Goal: Task Accomplishment & Management: Manage account settings

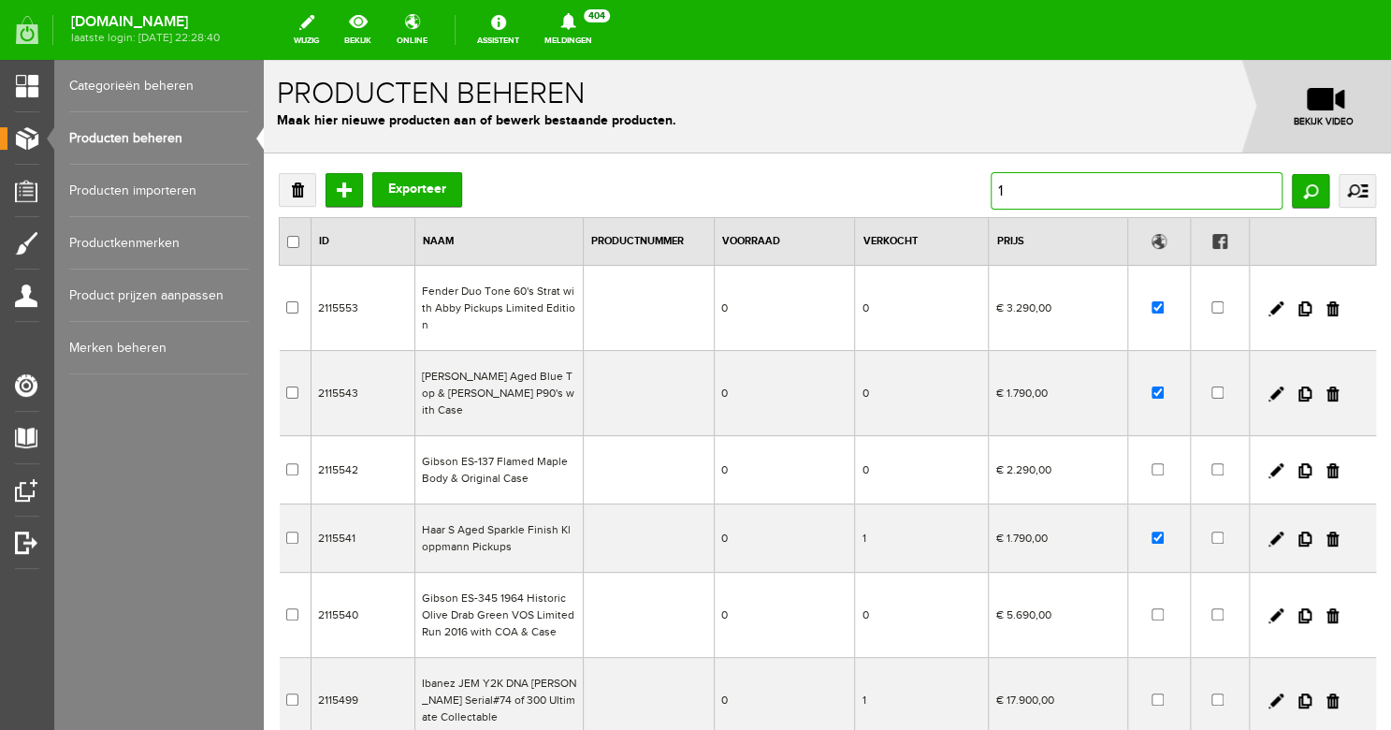
drag, startPoint x: 1012, startPoint y: 199, endPoint x: 983, endPoint y: 199, distance: 29.0
click at [991, 199] on input "1" at bounding box center [1137, 190] width 292 height 37
type input "[PERSON_NAME]"
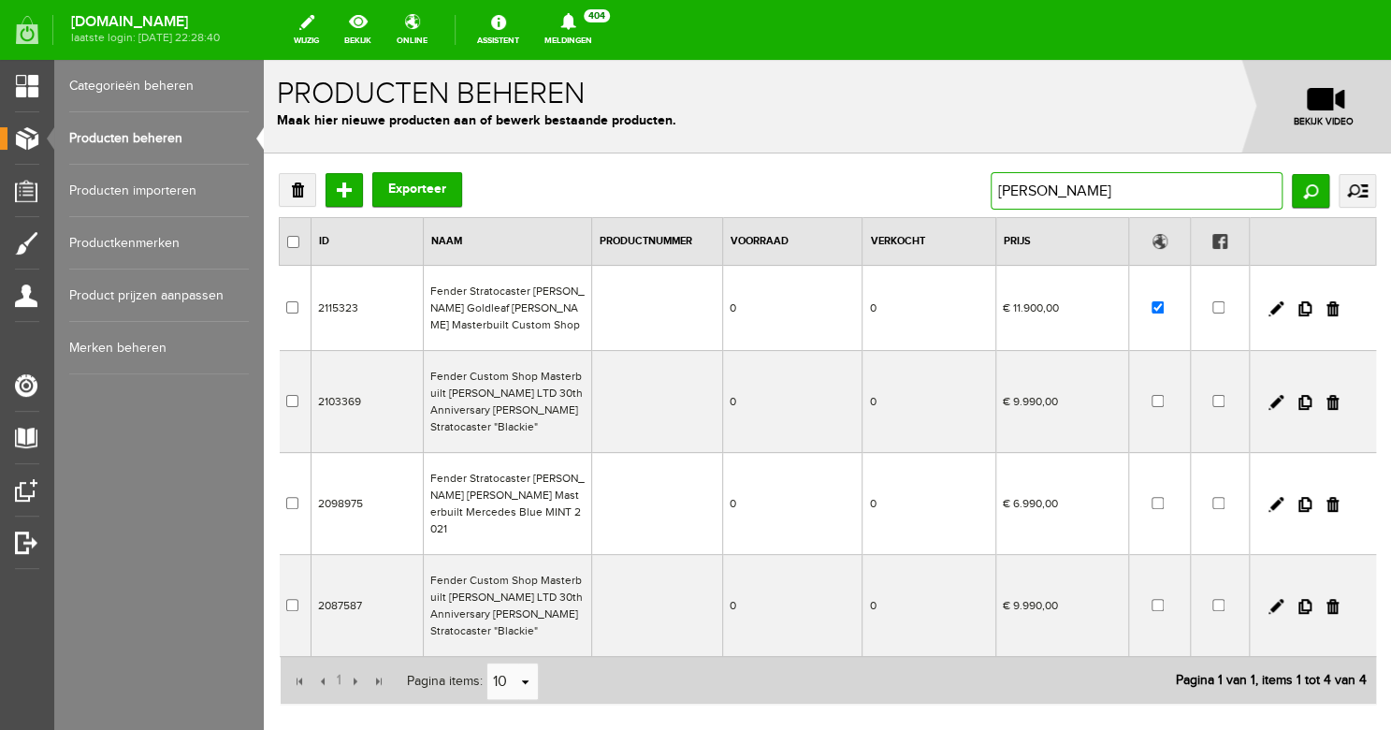
drag, startPoint x: 1071, startPoint y: 186, endPoint x: 956, endPoint y: 194, distance: 114.4
click at [956, 194] on div "Verwijderen Toevoegen Exporteer [PERSON_NAME] Zoeken uitgebreid zoeken Categori…" at bounding box center [828, 190] width 1098 height 37
click at [1161, 310] on input "checkbox" at bounding box center [1158, 307] width 12 height 12
checkbox input "false"
drag, startPoint x: 1056, startPoint y: 192, endPoint x: 986, endPoint y: 182, distance: 69.9
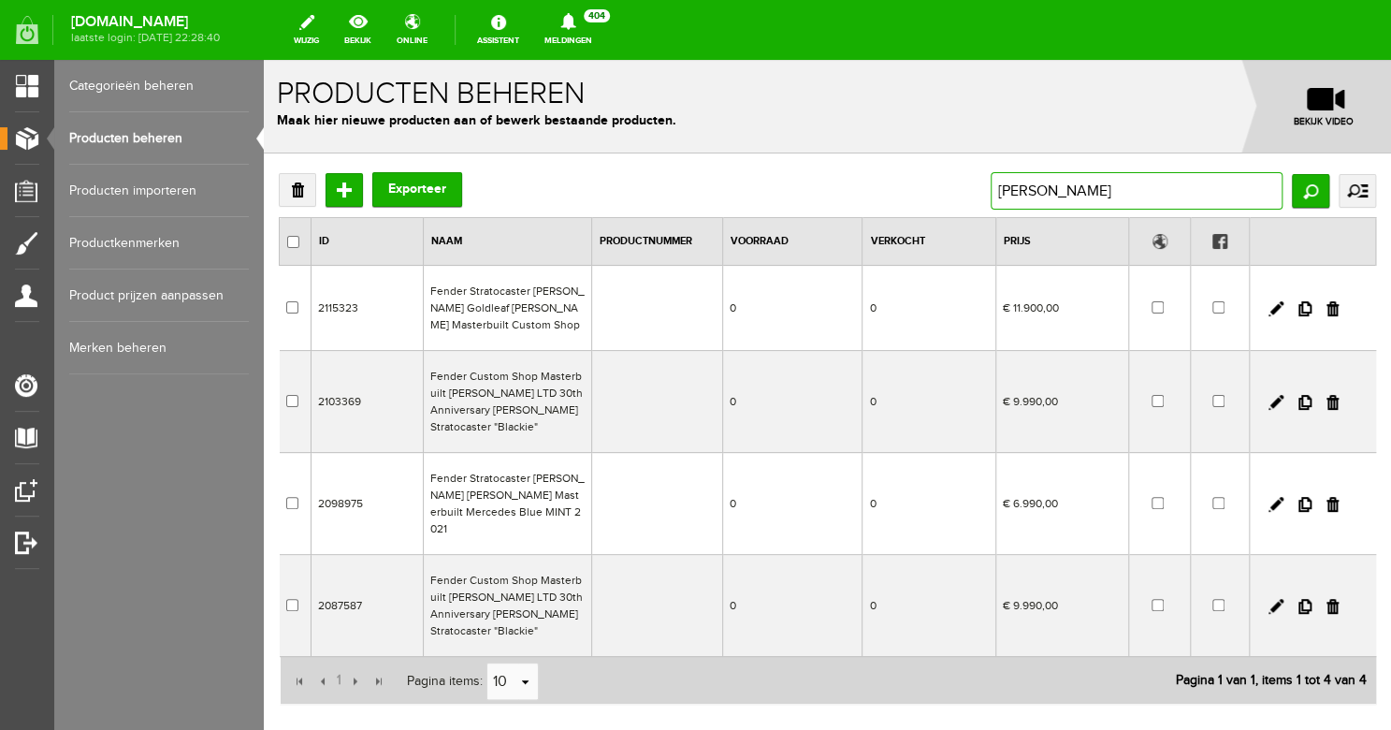
click at [991, 182] on input "[PERSON_NAME]" at bounding box center [1137, 190] width 292 height 37
drag, startPoint x: 1068, startPoint y: 189, endPoint x: 970, endPoint y: 188, distance: 97.3
click at [991, 188] on input "[PERSON_NAME]" at bounding box center [1137, 190] width 292 height 37
type input "[PERSON_NAME]"
drag, startPoint x: 1053, startPoint y: 200, endPoint x: 987, endPoint y: 197, distance: 65.6
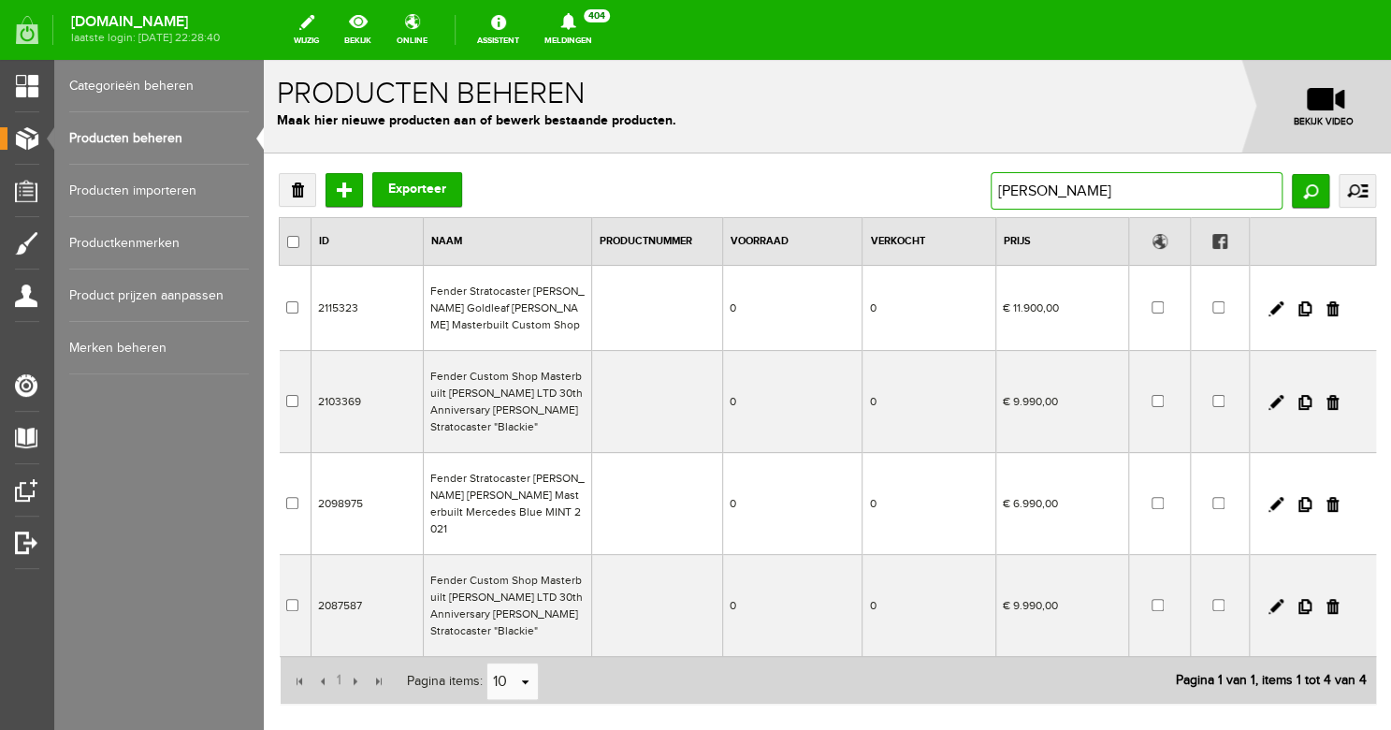
click at [987, 197] on div "Verwijderen Toevoegen Exporteer [PERSON_NAME] uitgebreid zoeken Categorie Bass …" at bounding box center [828, 190] width 1098 height 37
drag, startPoint x: 1039, startPoint y: 195, endPoint x: 979, endPoint y: 192, distance: 60.0
click at [991, 192] on input "[PERSON_NAME]" at bounding box center [1137, 190] width 292 height 37
type input "hardtail"
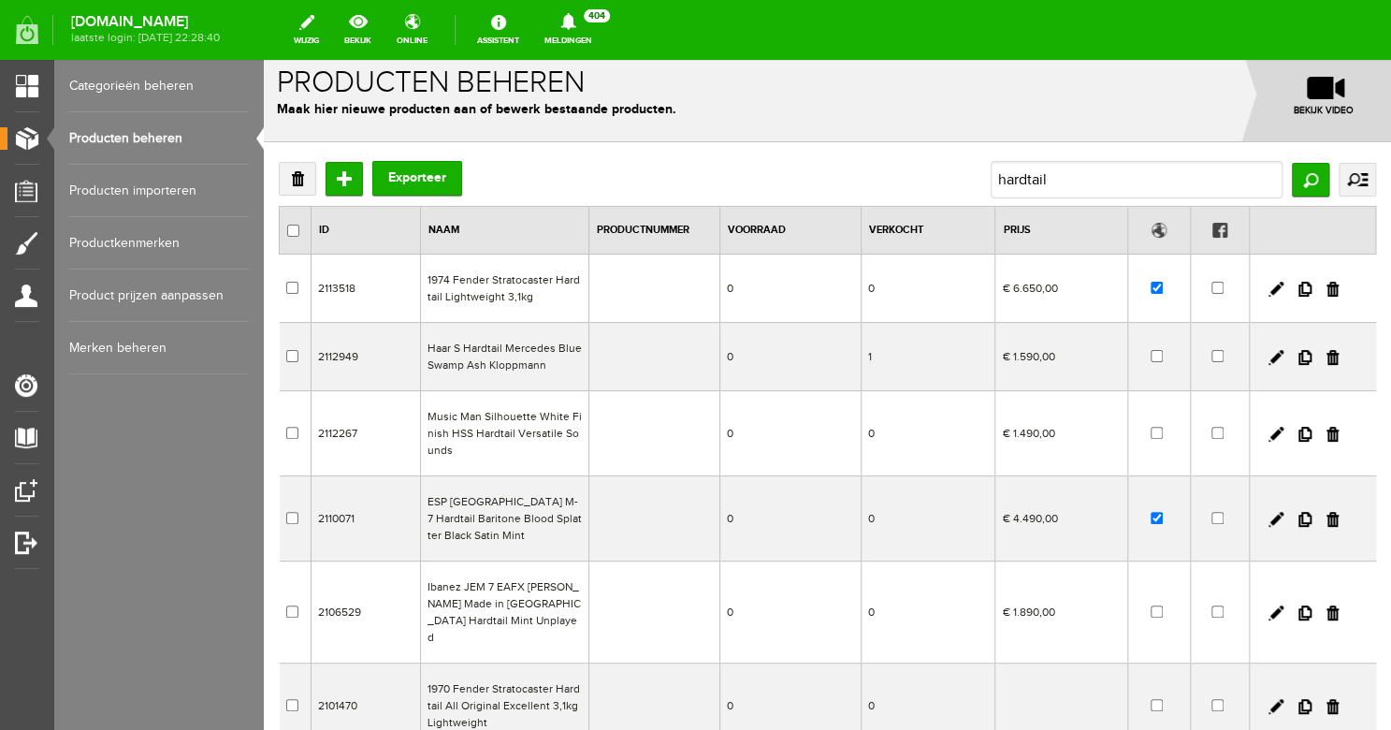
scroll to position [17, 0]
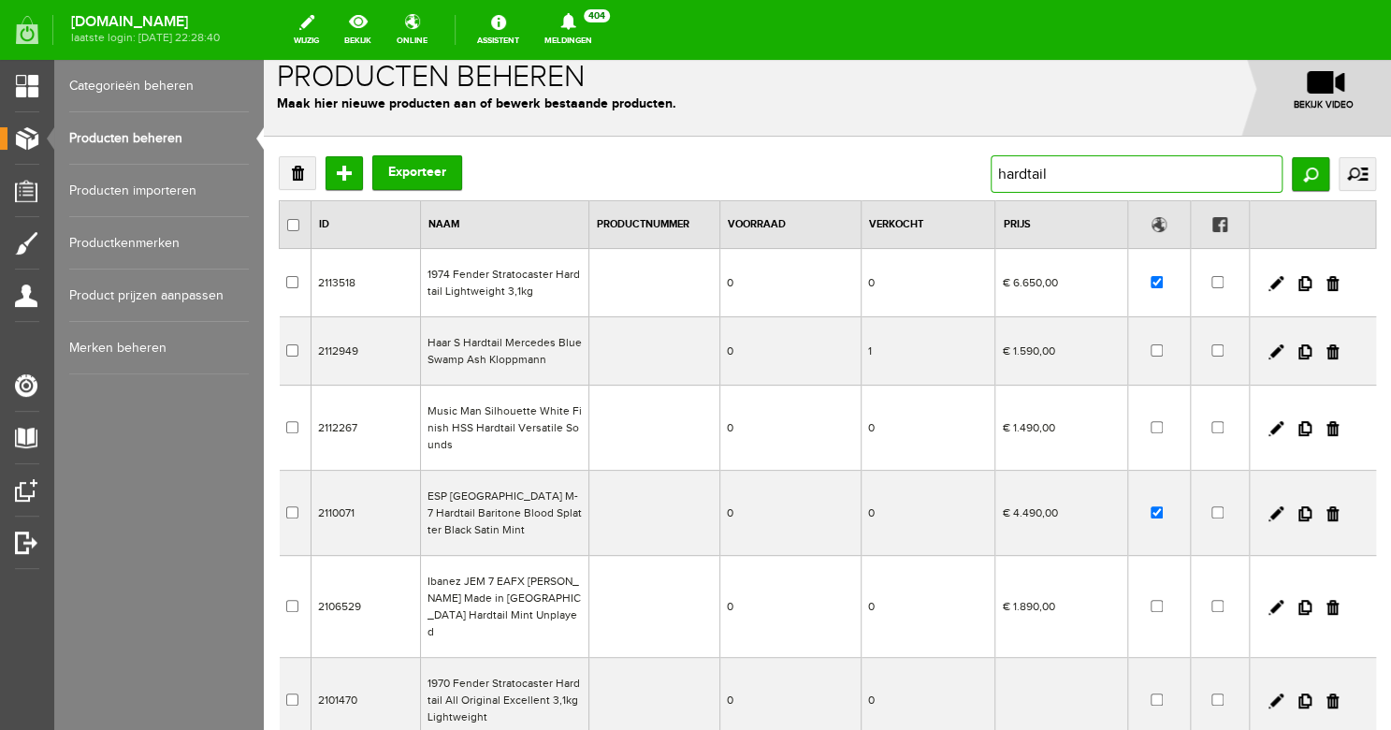
drag, startPoint x: 1054, startPoint y: 178, endPoint x: 975, endPoint y: 168, distance: 79.2
click at [975, 168] on div "Verwijderen Toevoegen Exporteer hardtail Zoeken uitgebreid zoeken Categorie Bas…" at bounding box center [828, 173] width 1098 height 37
drag, startPoint x: 1075, startPoint y: 169, endPoint x: 976, endPoint y: 169, distance: 99.2
click at [991, 169] on input "hardtail" at bounding box center [1137, 173] width 292 height 37
type input "[PERSON_NAME]"
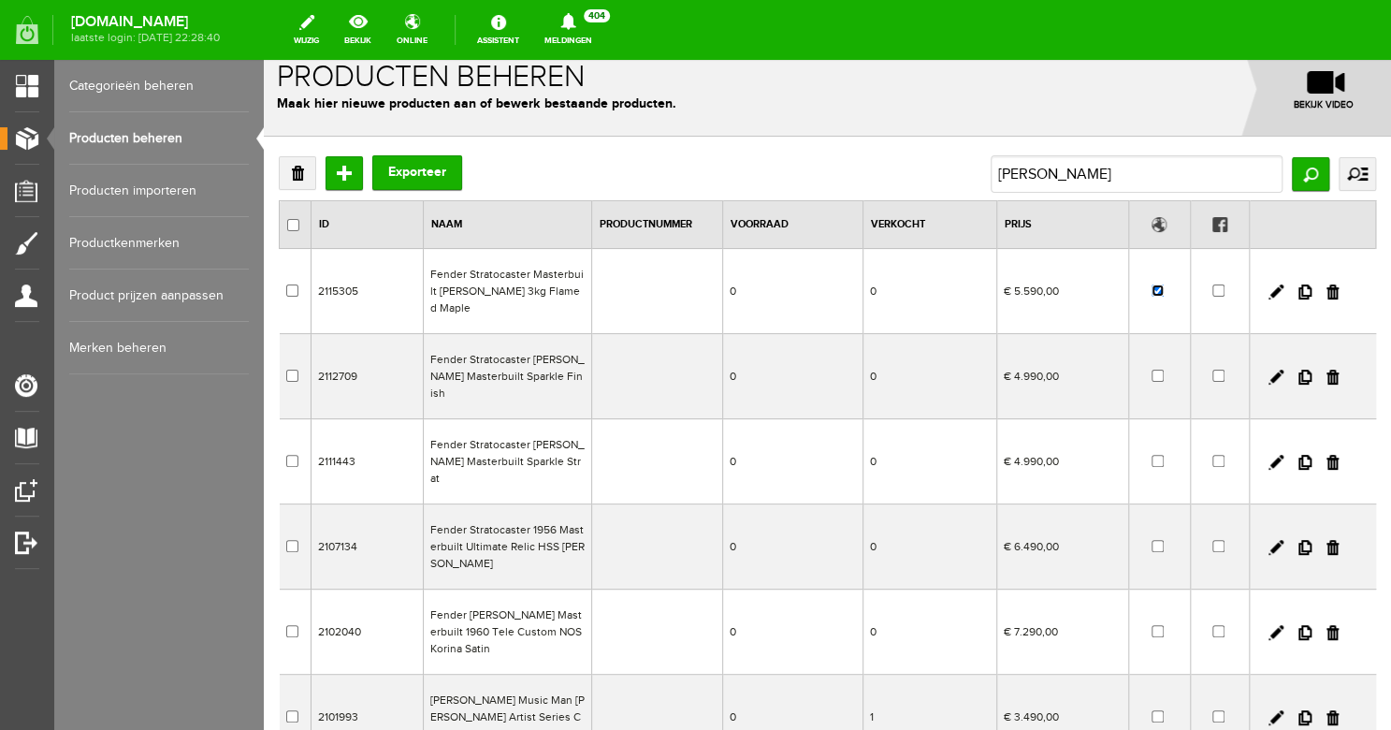
click at [1161, 295] on input "checkbox" at bounding box center [1158, 290] width 12 height 12
checkbox input "false"
drag, startPoint x: 1054, startPoint y: 179, endPoint x: 992, endPoint y: 176, distance: 61.8
click at [992, 176] on input "[PERSON_NAME]" at bounding box center [1137, 173] width 292 height 37
drag, startPoint x: 1057, startPoint y: 177, endPoint x: 995, endPoint y: 174, distance: 62.8
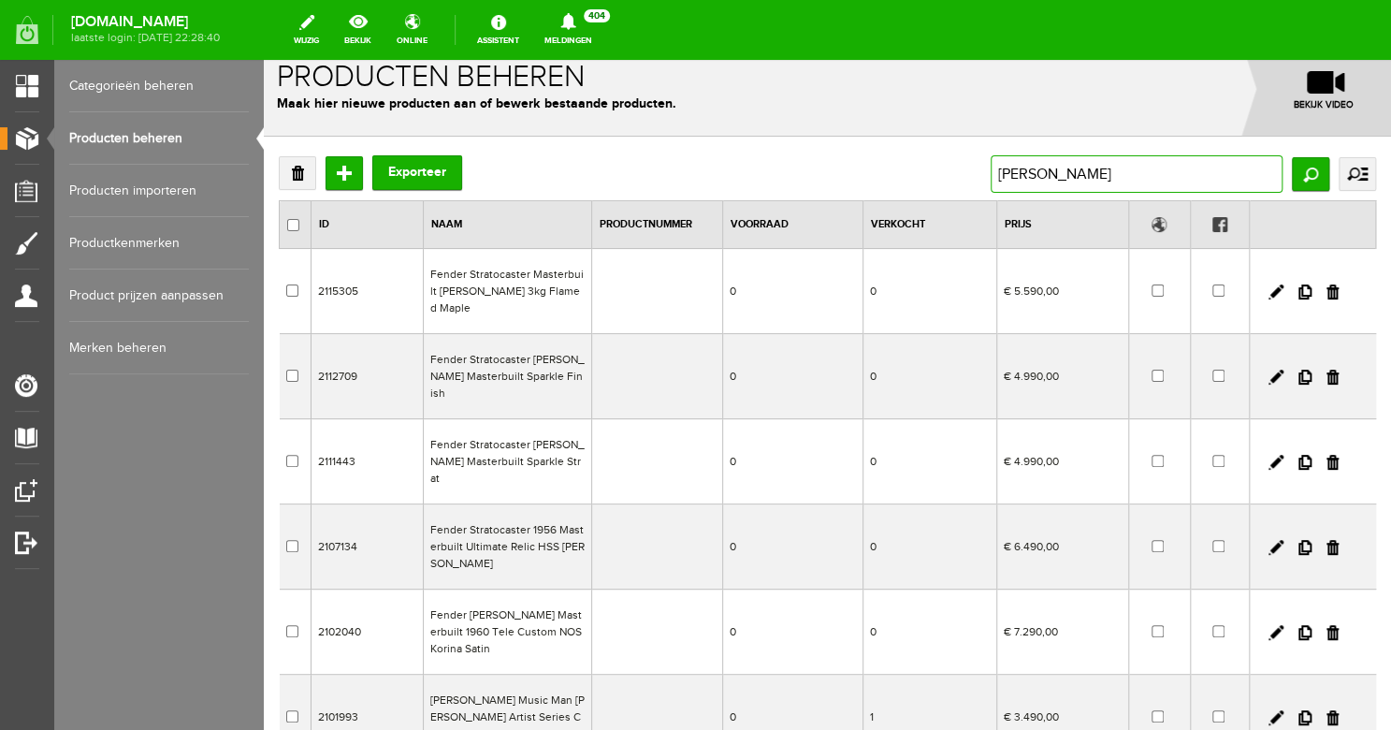
click at [995, 176] on input "[PERSON_NAME]" at bounding box center [1137, 173] width 292 height 37
type input "335"
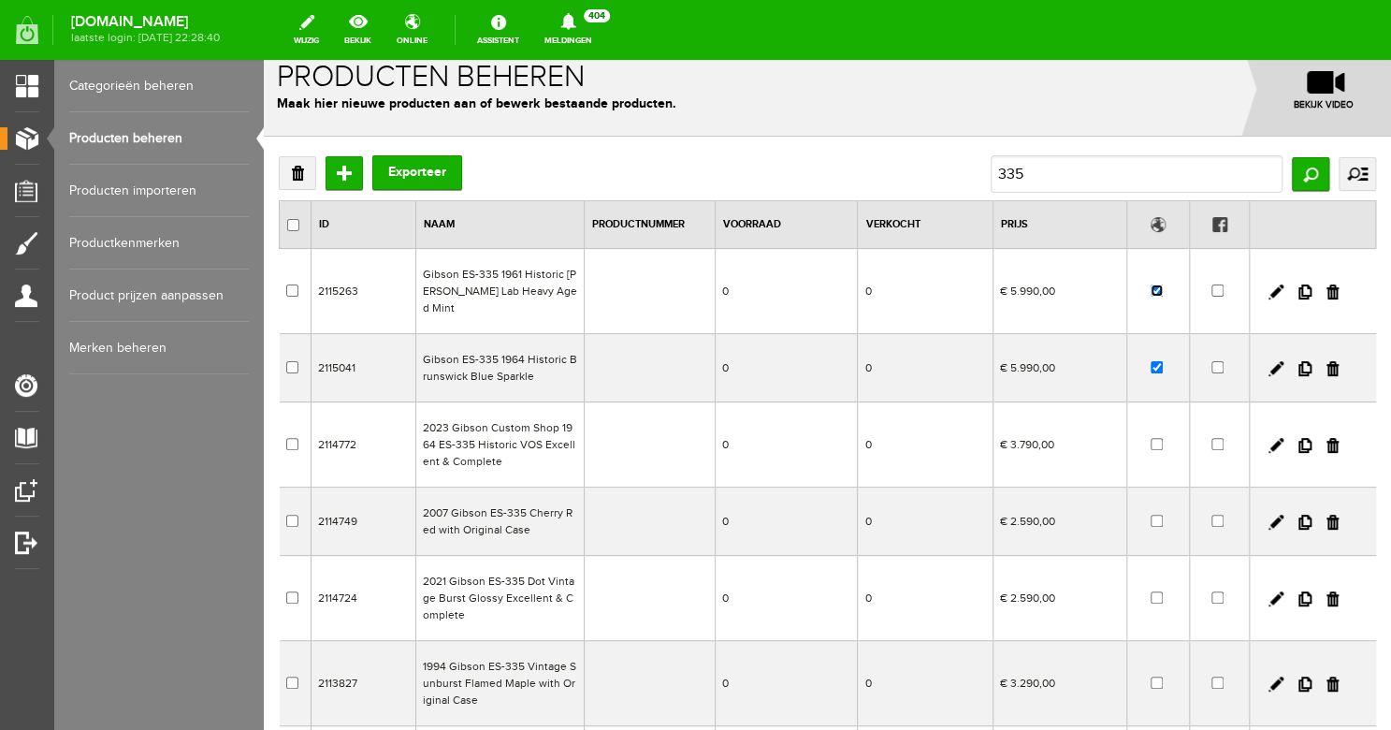
click at [1151, 285] on input "checkbox" at bounding box center [1157, 290] width 12 height 12
checkbox input "false"
drag, startPoint x: 1072, startPoint y: 178, endPoint x: 961, endPoint y: 175, distance: 111.4
click at [961, 177] on div "Verwijderen Toevoegen Exporteer 335 Zoeken uitgebreid zoeken Categorie Bass gui…" at bounding box center [828, 173] width 1098 height 37
drag, startPoint x: 1042, startPoint y: 176, endPoint x: 987, endPoint y: 176, distance: 54.3
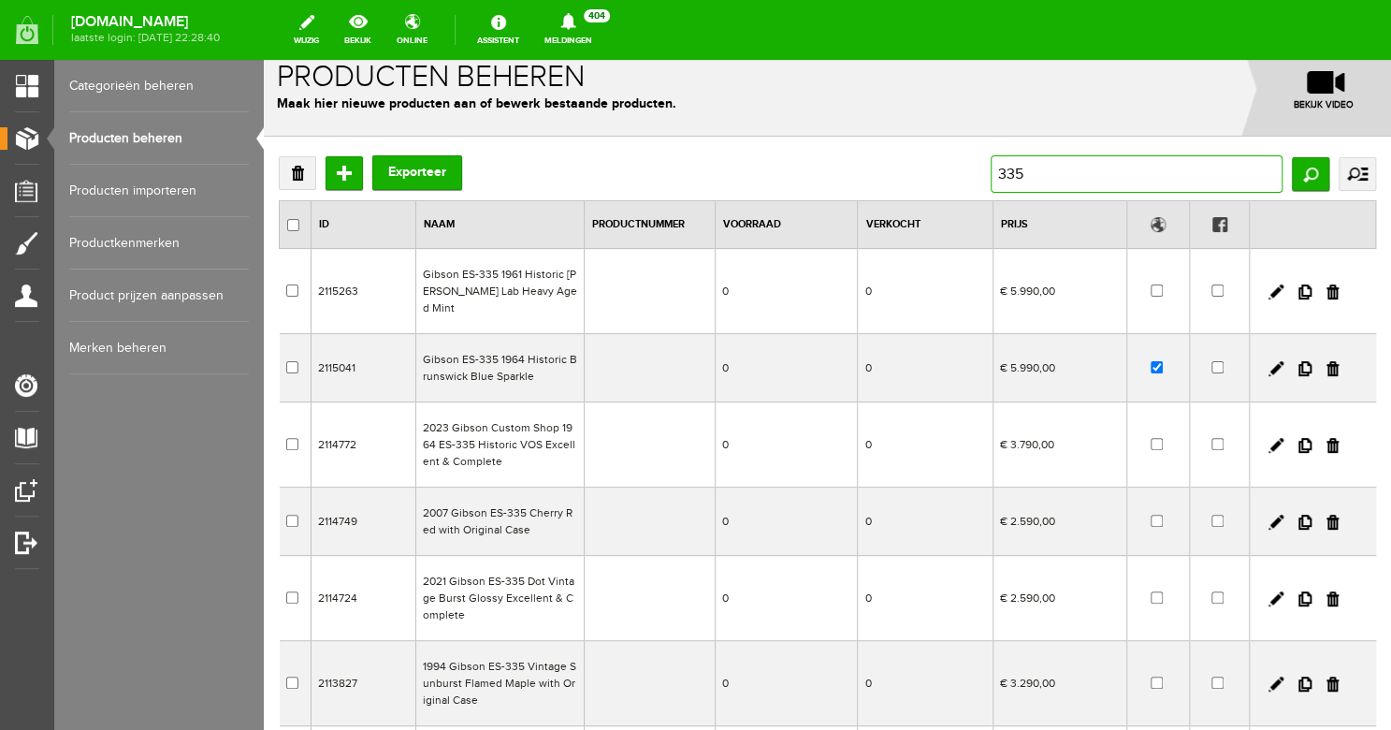
click at [991, 176] on input "335" at bounding box center [1137, 173] width 292 height 37
type input "charvel"
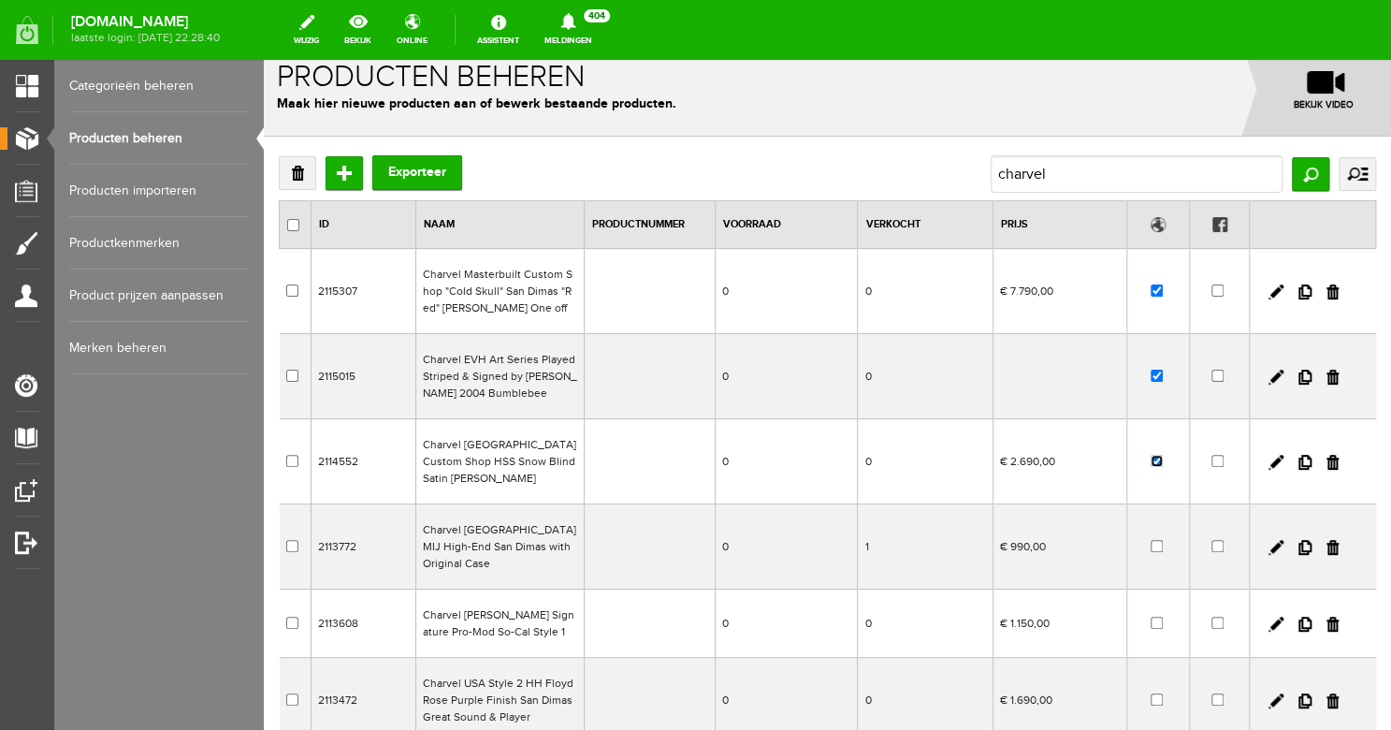
click at [1157, 455] on input "checkbox" at bounding box center [1157, 461] width 12 height 12
checkbox input "false"
drag, startPoint x: 1062, startPoint y: 180, endPoint x: 984, endPoint y: 173, distance: 77.9
click at [984, 173] on div "Verwijderen Toevoegen Exporteer [PERSON_NAME] uitgebreid zoeken Categorie Bass …" at bounding box center [828, 173] width 1098 height 37
type input "c"
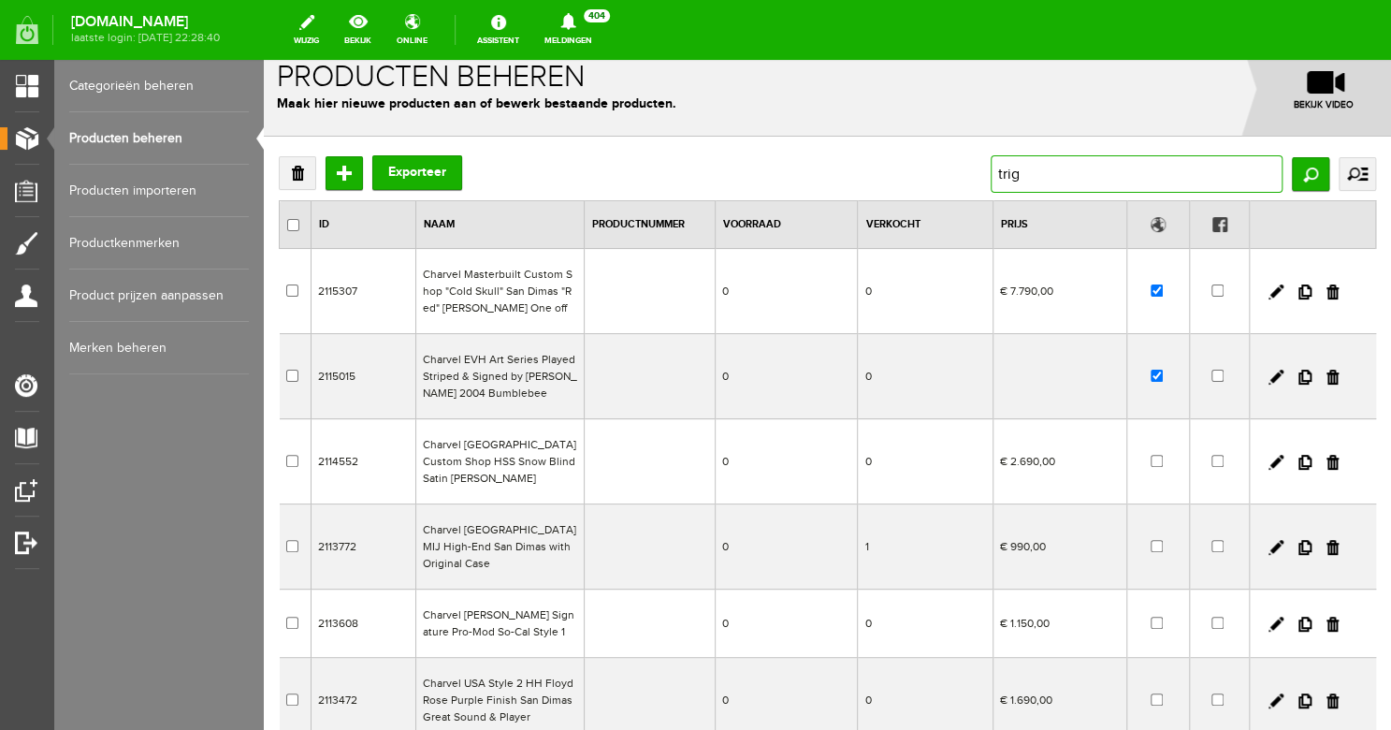
type input "trigt"
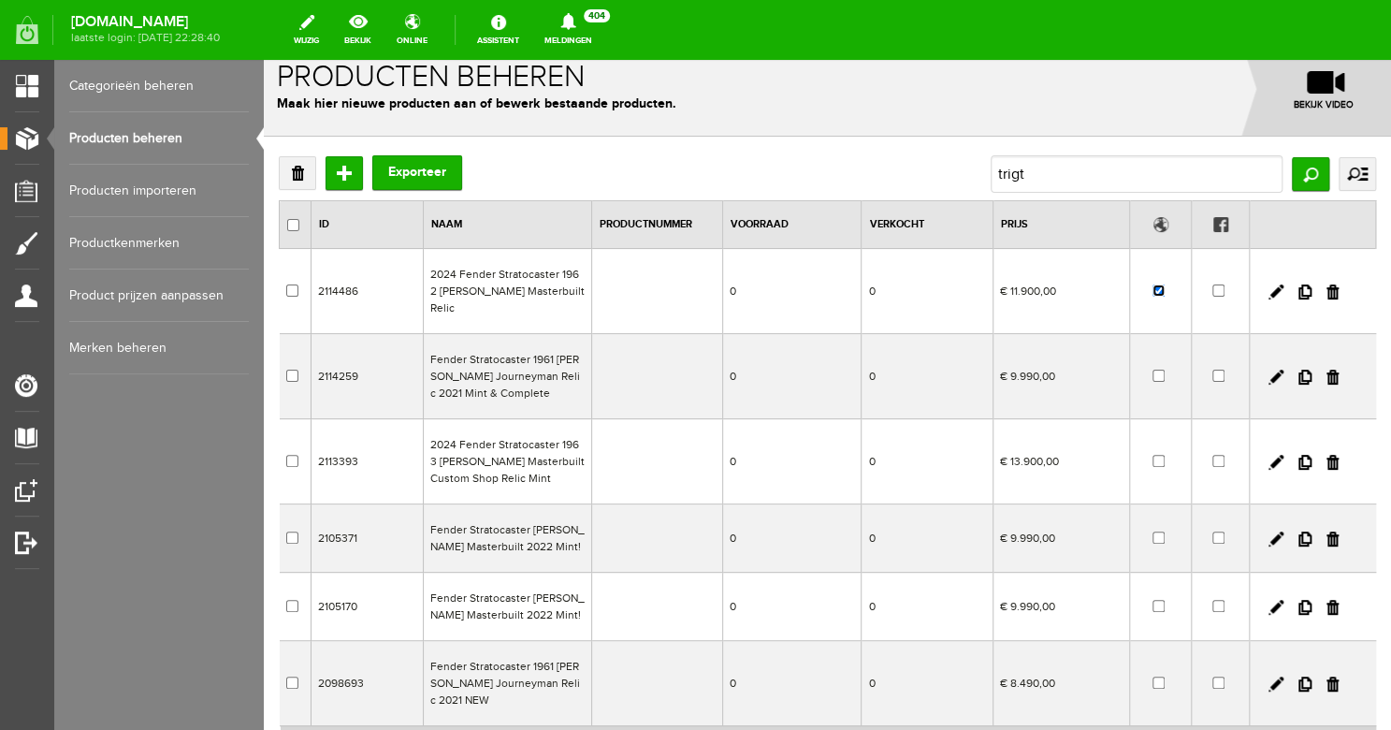
click at [1158, 292] on input "checkbox" at bounding box center [1159, 290] width 12 height 12
checkbox input "false"
drag, startPoint x: 1028, startPoint y: 181, endPoint x: 987, endPoint y: 168, distance: 43.2
click at [987, 168] on div "Verwijderen Toevoegen Exporteer trigt Zoeken uitgebreid zoeken Categorie Bass g…" at bounding box center [828, 173] width 1098 height 37
type input "t"
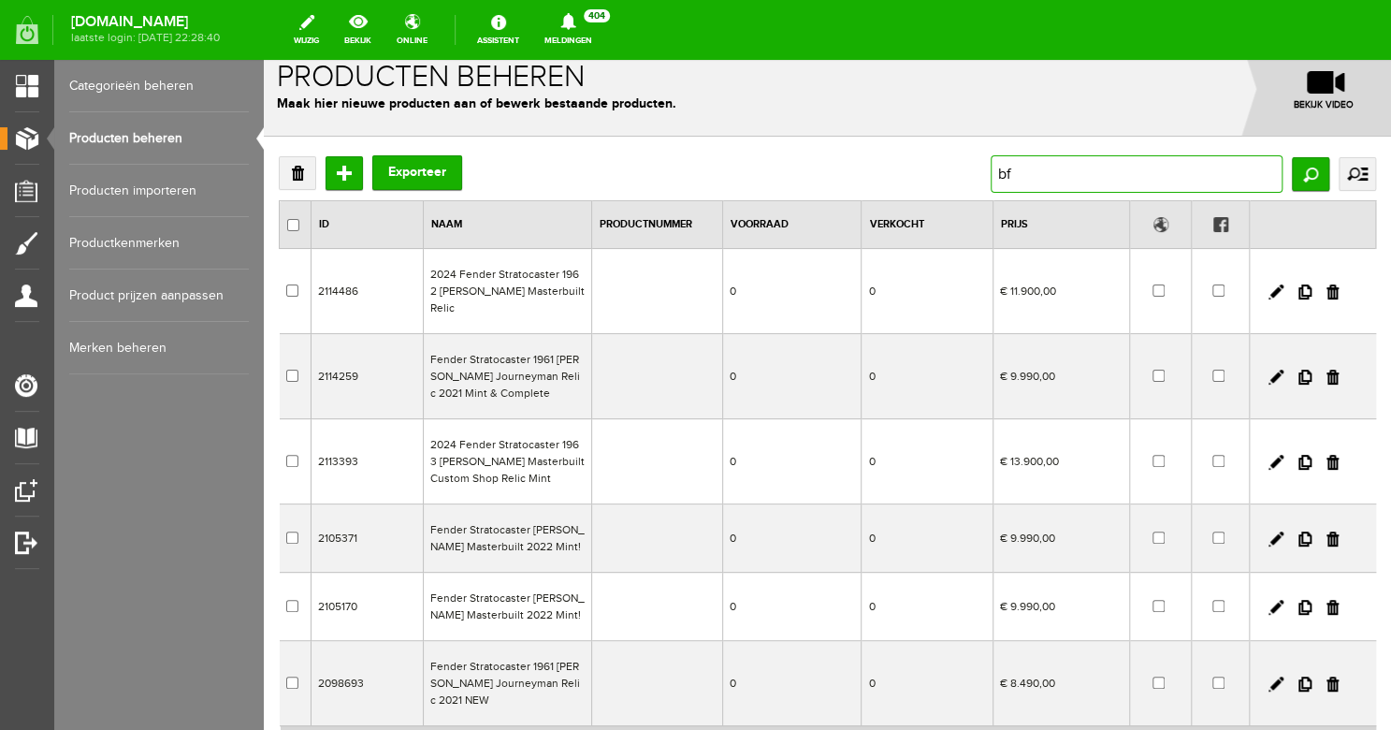
type input "bfp"
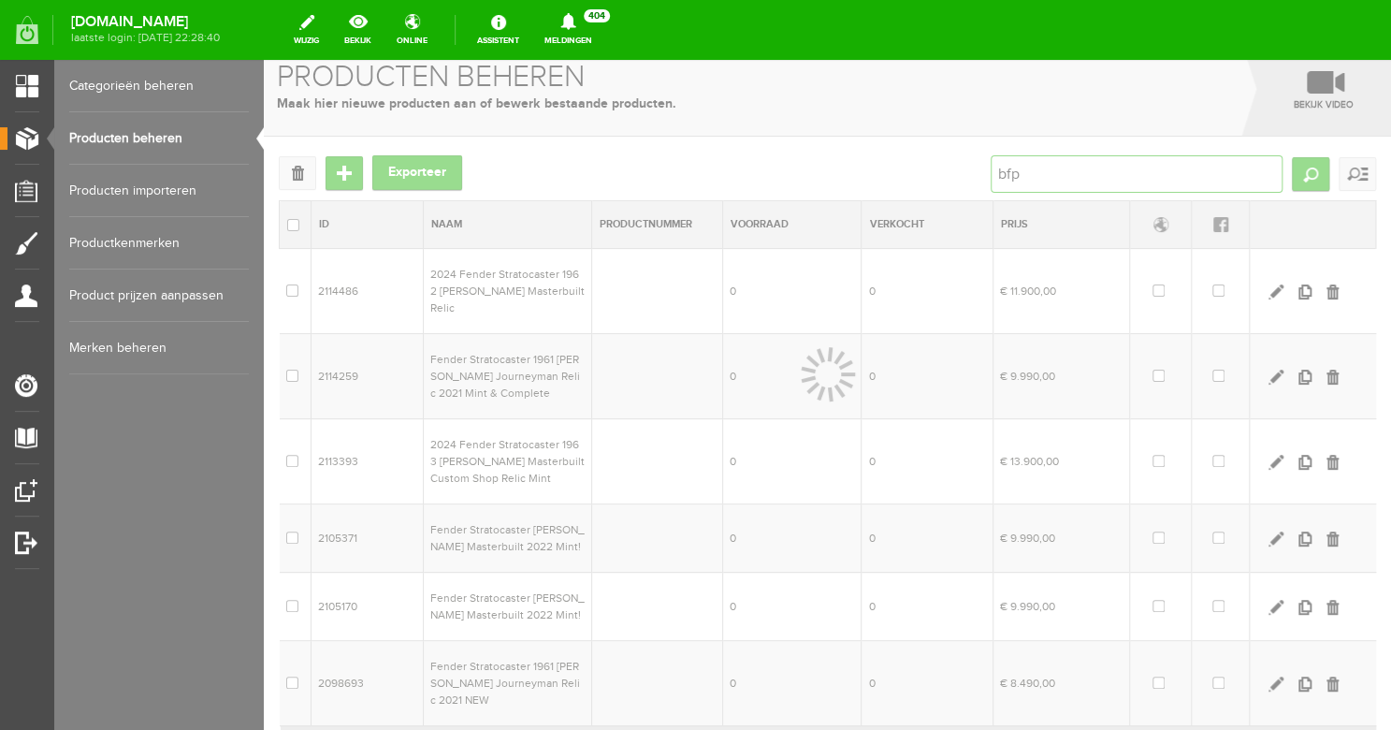
scroll to position [0, 0]
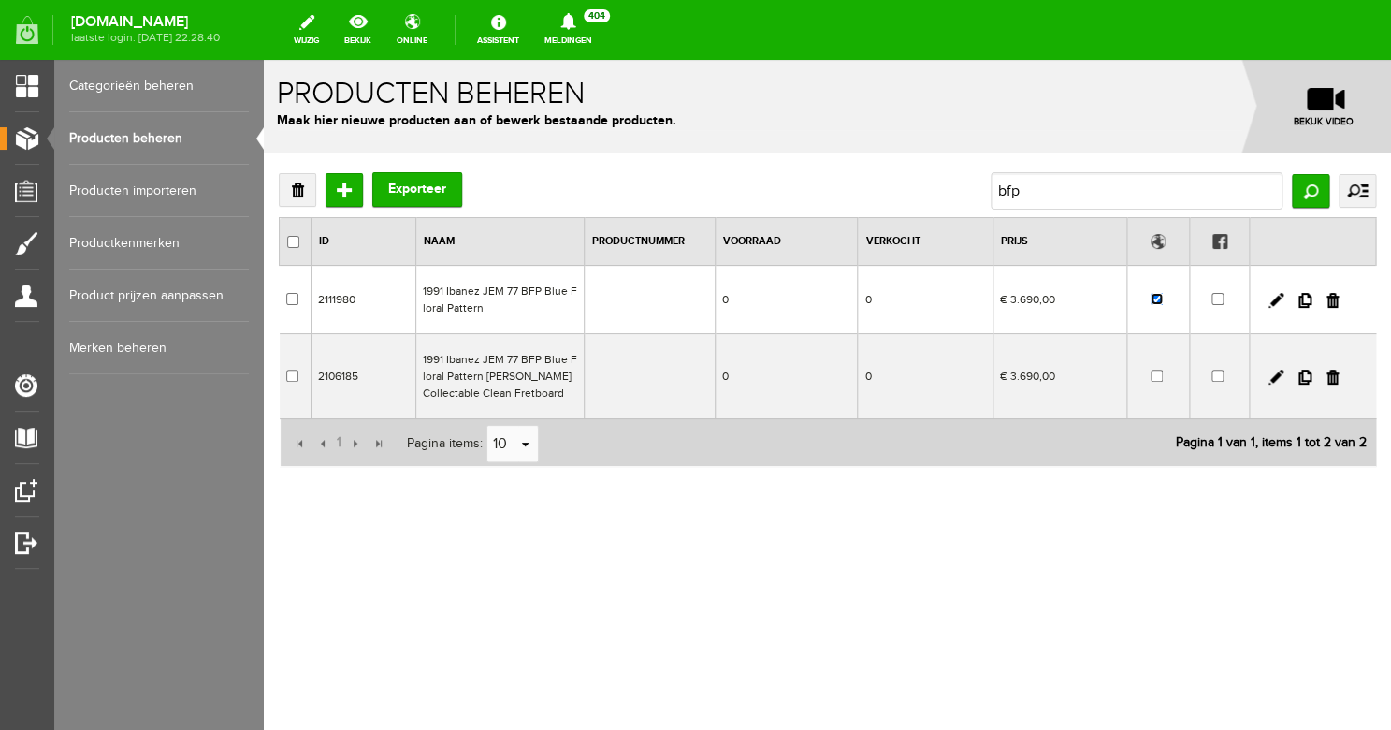
click at [1156, 300] on input "checkbox" at bounding box center [1157, 299] width 12 height 12
checkbox input "false"
drag, startPoint x: 1043, startPoint y: 195, endPoint x: 969, endPoint y: 184, distance: 75.6
click at [969, 184] on div "Verwijderen Toevoegen Exporteer bfp Zoeken uitgebreid zoeken Categorie Bass gui…" at bounding box center [828, 190] width 1098 height 37
type input "b"
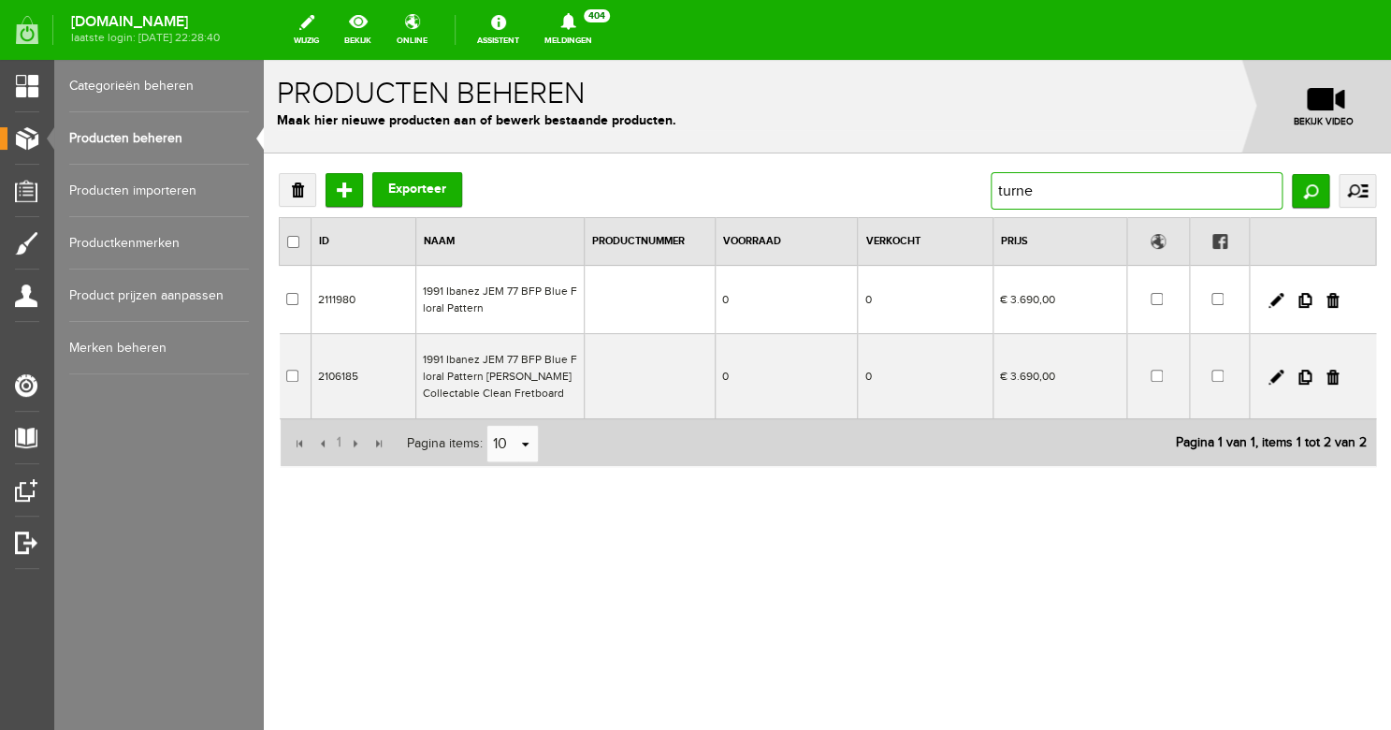
type input "turner"
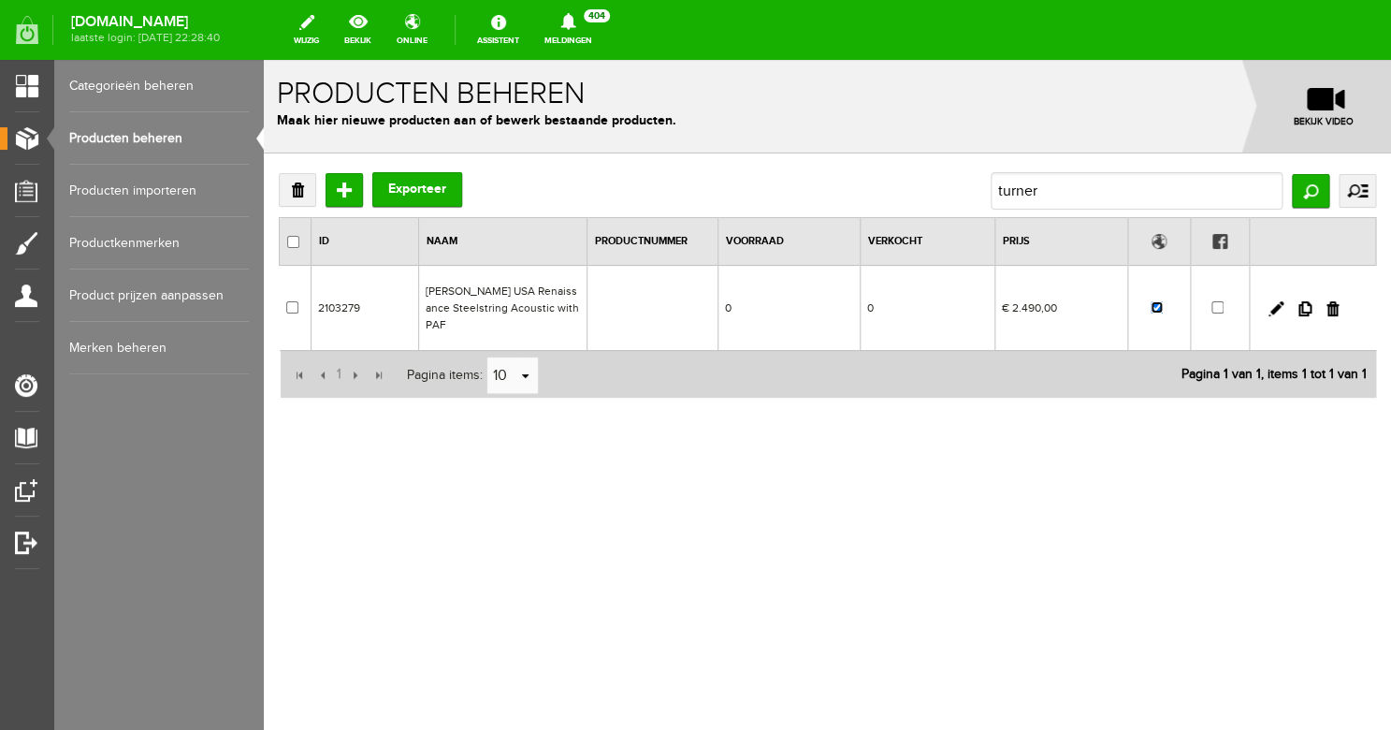
click at [1158, 302] on input "checkbox" at bounding box center [1157, 307] width 12 height 12
checkbox input "false"
